Goal: Information Seeking & Learning: Learn about a topic

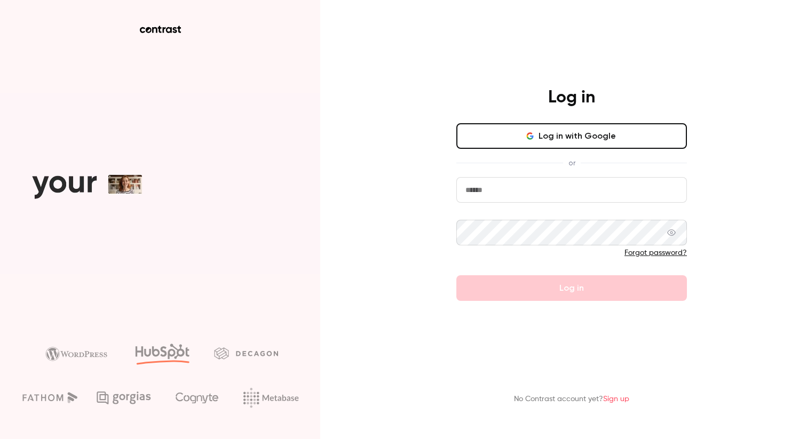
click at [588, 136] on button "Log in with Google" at bounding box center [571, 136] width 230 height 26
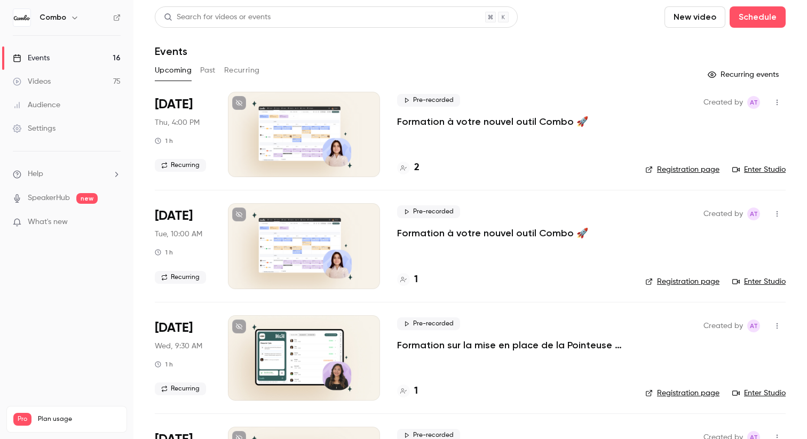
click at [52, 102] on div "Audience" at bounding box center [36, 105] width 47 height 11
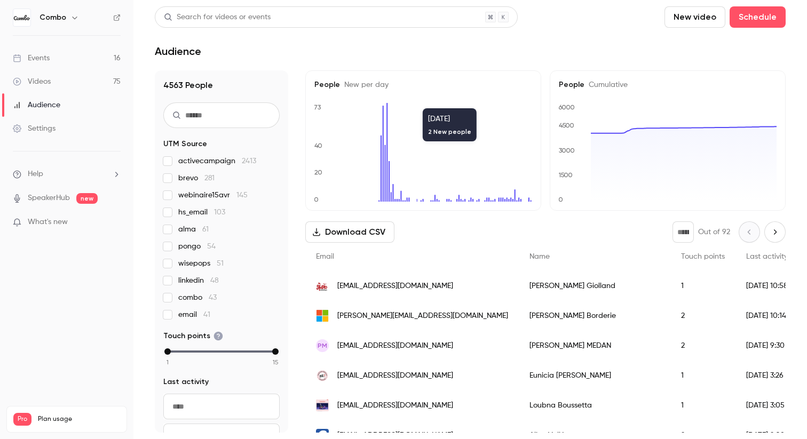
click at [585, 54] on div "Audience" at bounding box center [470, 51] width 631 height 13
click at [49, 57] on div "Events" at bounding box center [31, 58] width 37 height 11
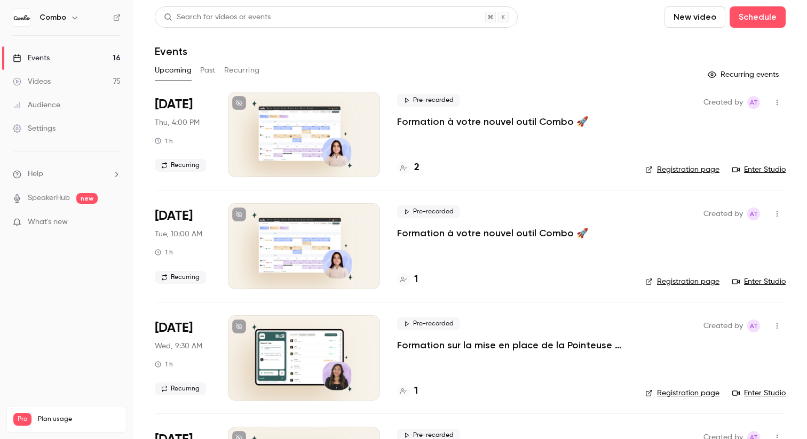
click at [457, 129] on div "Pre-recorded Formation à votre nouvel outil Combo 🚀 2" at bounding box center [512, 134] width 231 height 85
click at [319, 126] on div at bounding box center [304, 134] width 152 height 85
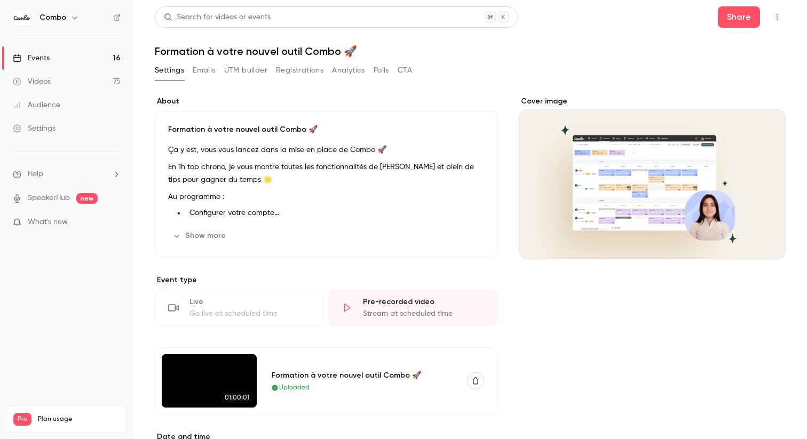
click at [354, 76] on button "Analytics" at bounding box center [348, 70] width 33 height 17
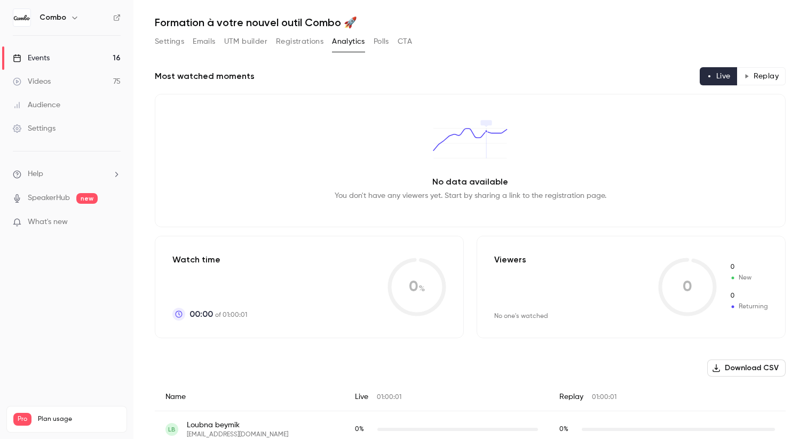
scroll to position [34, 0]
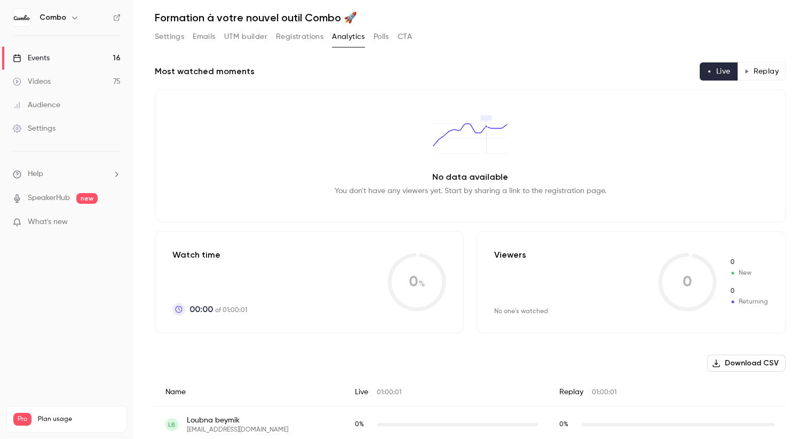
click at [745, 76] on button "Replay" at bounding box center [761, 71] width 49 height 18
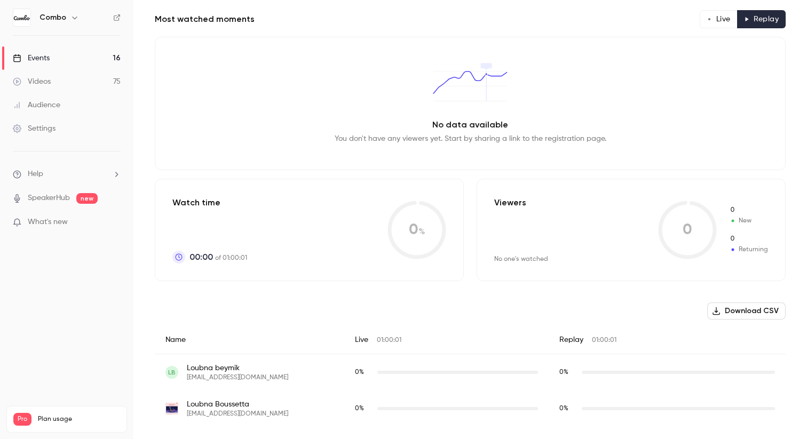
scroll to position [89, 0]
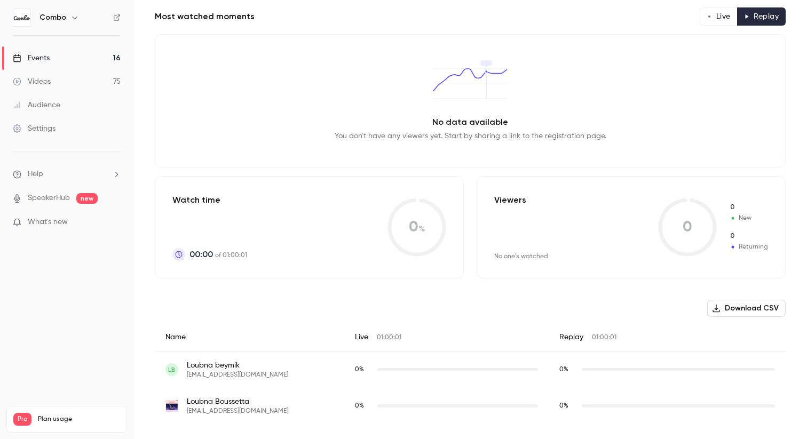
click at [62, 61] on link "Events 16" at bounding box center [66, 57] width 133 height 23
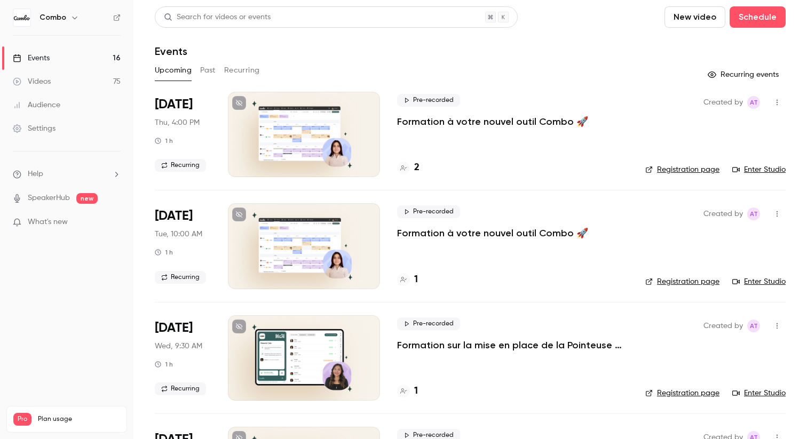
click at [307, 228] on div at bounding box center [304, 245] width 152 height 85
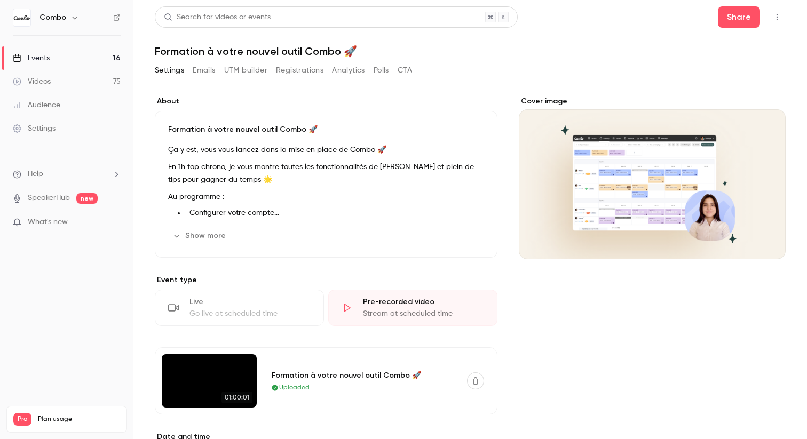
click at [341, 71] on button "Analytics" at bounding box center [348, 70] width 33 height 17
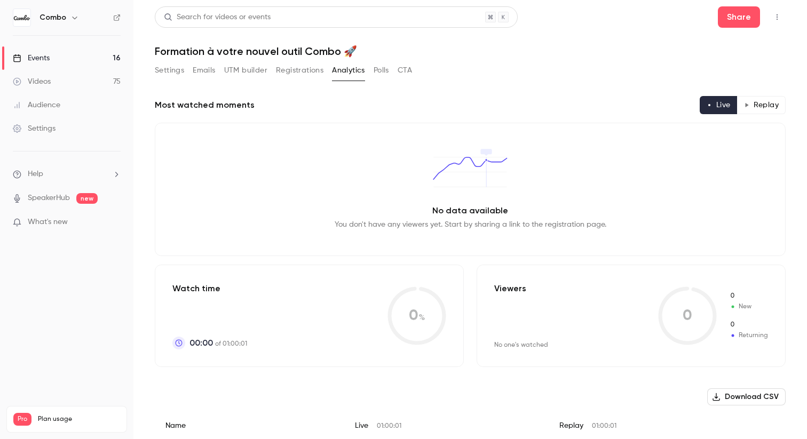
click at [58, 62] on link "Events 16" at bounding box center [66, 57] width 133 height 23
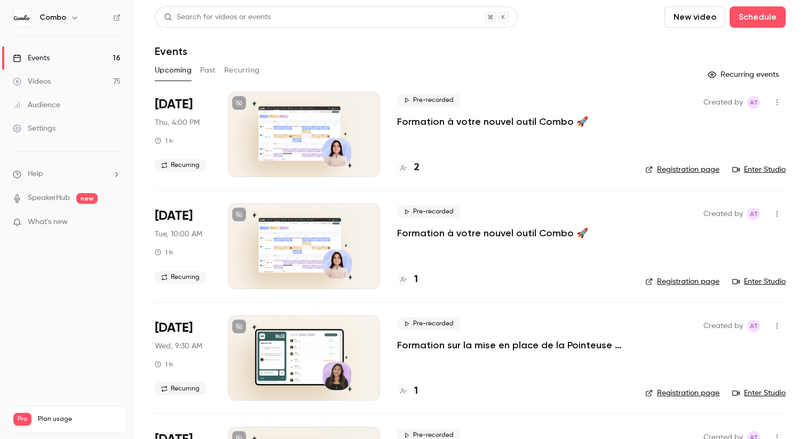
click at [235, 74] on button "Recurring" at bounding box center [242, 70] width 36 height 17
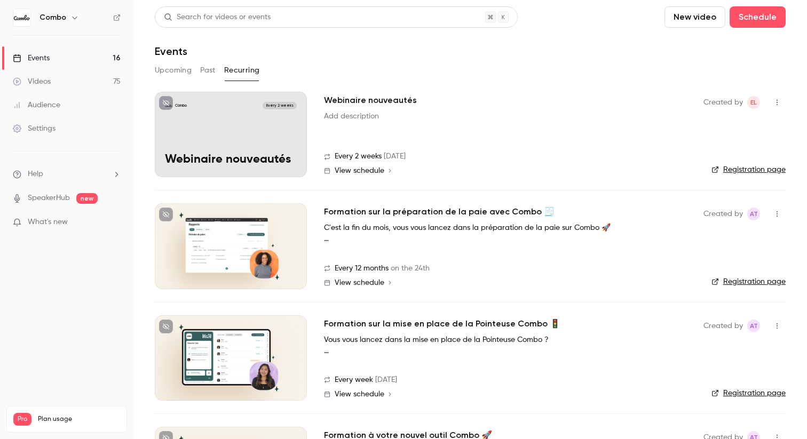
click at [202, 71] on button "Past" at bounding box center [207, 70] width 15 height 17
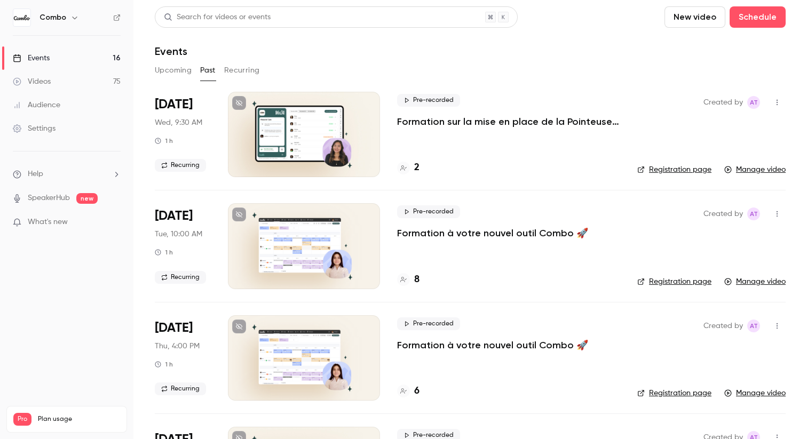
click at [322, 244] on div at bounding box center [304, 245] width 152 height 85
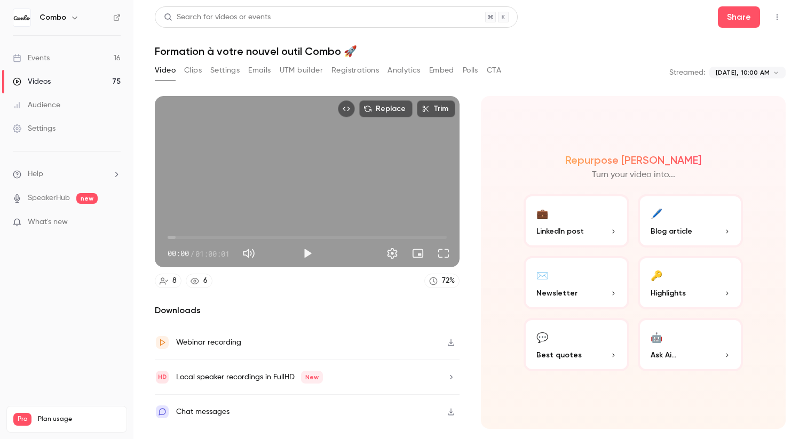
click at [415, 73] on button "Analytics" at bounding box center [403, 70] width 33 height 17
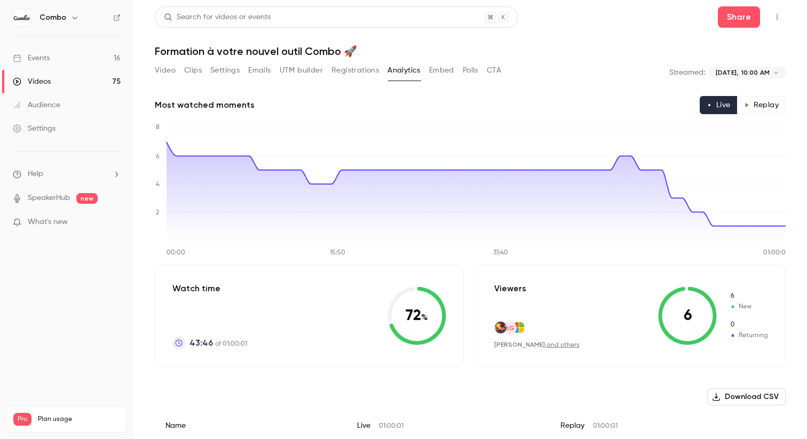
click at [496, 96] on div "Most watched moments Live Replay" at bounding box center [470, 105] width 631 height 18
